Goal: Check status

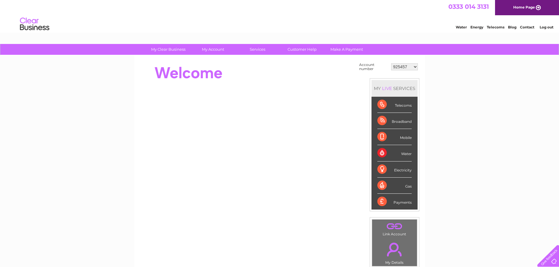
click at [415, 67] on select "925457 1085821 1100026 1129225 1133979 1148922 1151331 30266220 30273880 303111…" at bounding box center [404, 66] width 27 height 7
select select "30311179"
click at [391, 63] on select "925457 1085821 1100026 1129225 1133979 1148922 1151331 30266220 30273880 303111…" at bounding box center [404, 66] width 27 height 7
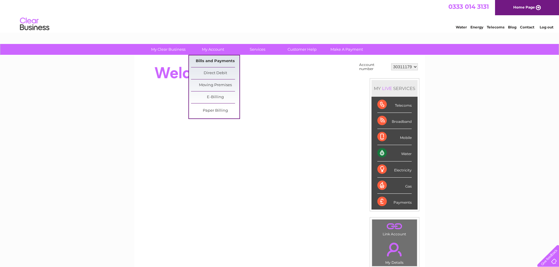
click at [214, 58] on link "Bills and Payments" at bounding box center [215, 61] width 48 height 12
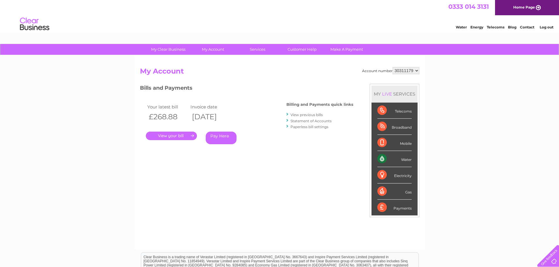
click at [304, 120] on link "Statement of Accounts" at bounding box center [310, 121] width 41 height 4
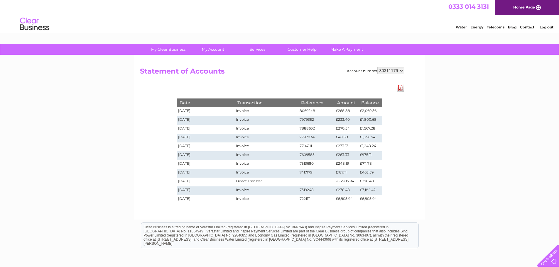
click at [401, 191] on div "Account number 925457 1085821 1100026 1129225 1133979 1148922 1151331 30266220 …" at bounding box center [279, 137] width 290 height 164
click at [354, 191] on td "£276.48" at bounding box center [346, 190] width 24 height 9
click at [322, 174] on td "7417179" at bounding box center [316, 173] width 36 height 9
click at [341, 165] on td "£248.19" at bounding box center [346, 164] width 24 height 9
click at [343, 164] on td "£248.19" at bounding box center [346, 164] width 24 height 9
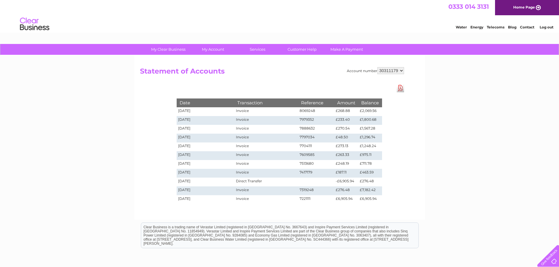
click at [345, 155] on td "£263.33" at bounding box center [346, 155] width 24 height 9
click at [348, 153] on td "£263.33" at bounding box center [346, 155] width 24 height 9
